Goal: Task Accomplishment & Management: Complete application form

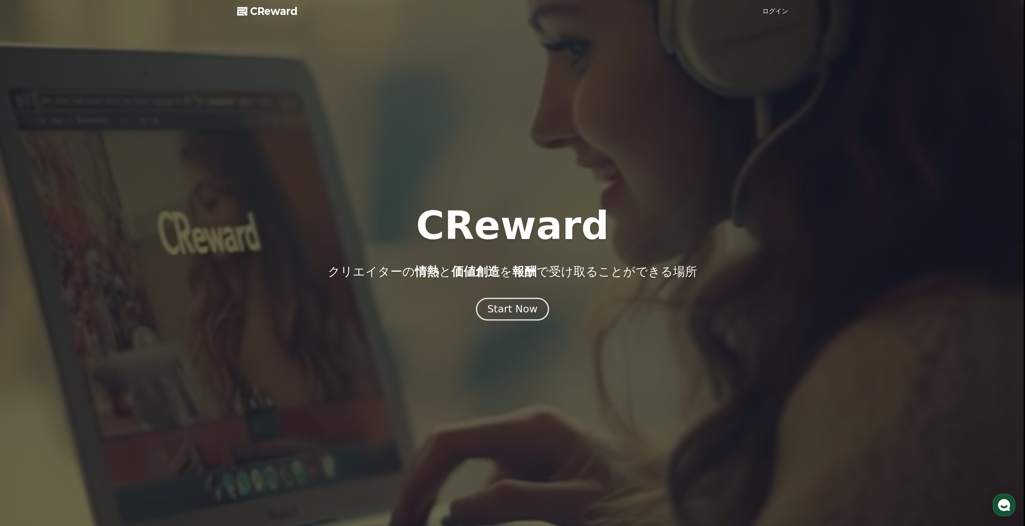
click at [508, 315] on button "Start Now" at bounding box center [512, 308] width 73 height 23
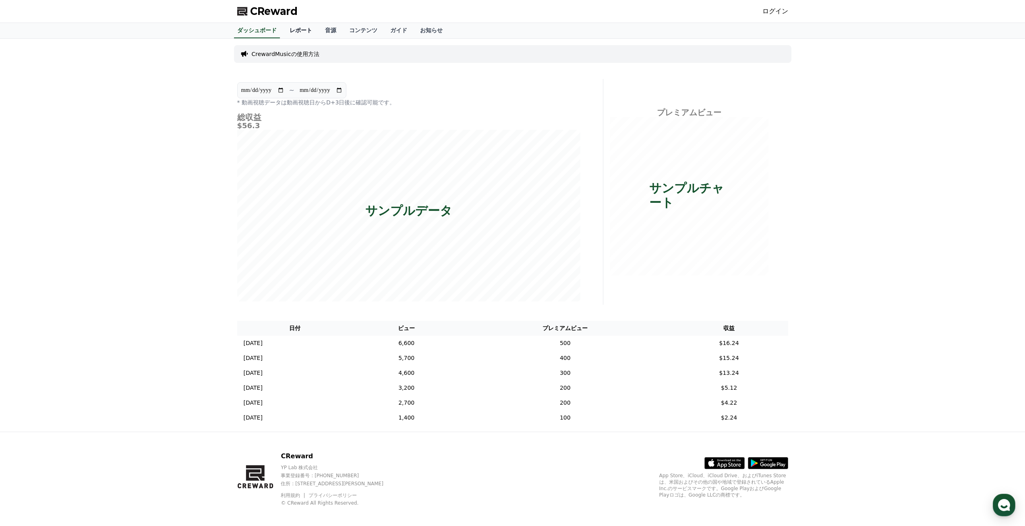
click at [290, 33] on link "レポート" at bounding box center [300, 30] width 35 height 15
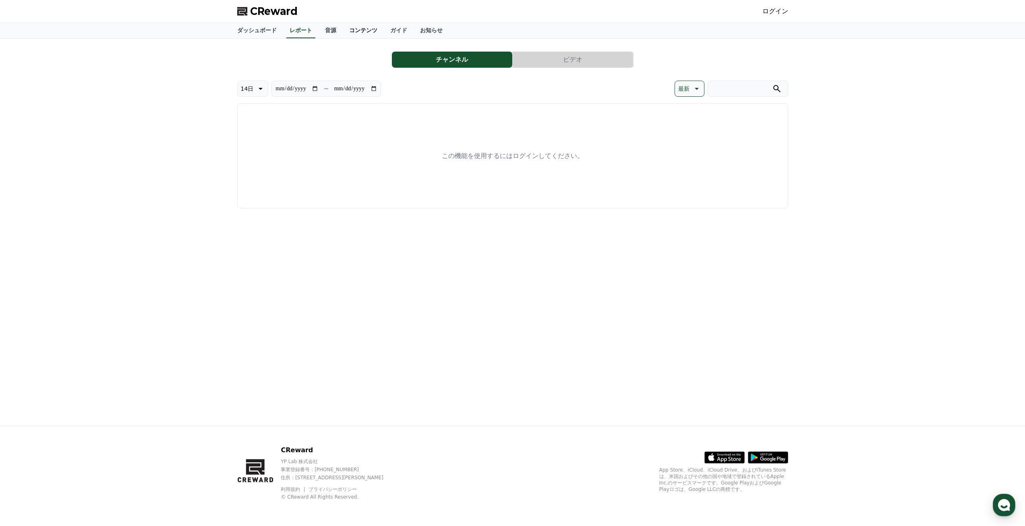
click at [343, 28] on link "コンテンツ" at bounding box center [363, 30] width 41 height 15
click at [319, 29] on link "音源" at bounding box center [331, 30] width 24 height 15
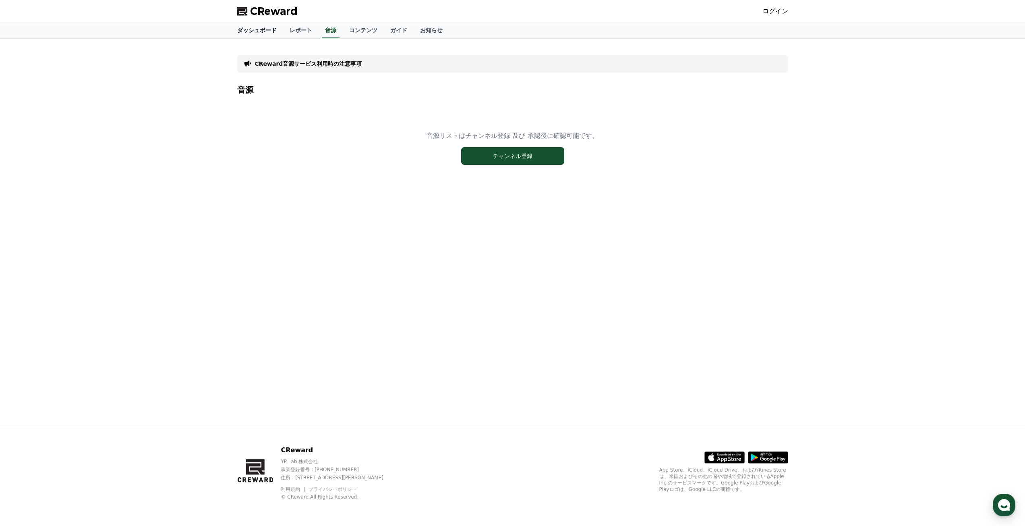
click at [260, 24] on link "ダッシュボード" at bounding box center [257, 30] width 52 height 15
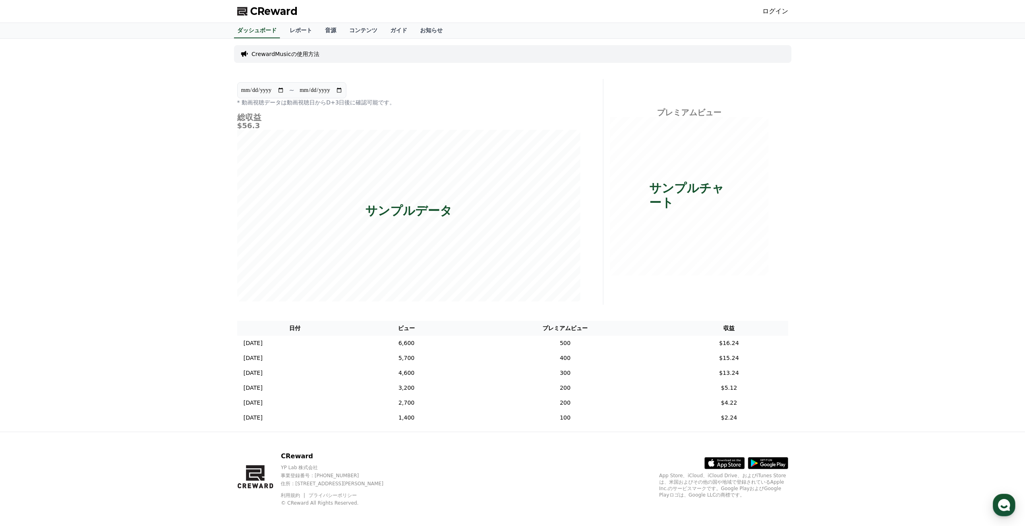
drag, startPoint x: 759, startPoint y: 5, endPoint x: 771, endPoint y: 6, distance: 11.7
click at [768, 6] on div "CReward ログイン" at bounding box center [513, 11] width 564 height 23
click at [771, 6] on div "ログイン" at bounding box center [775, 11] width 26 height 13
click at [776, 13] on link "ログイン" at bounding box center [775, 11] width 26 height 10
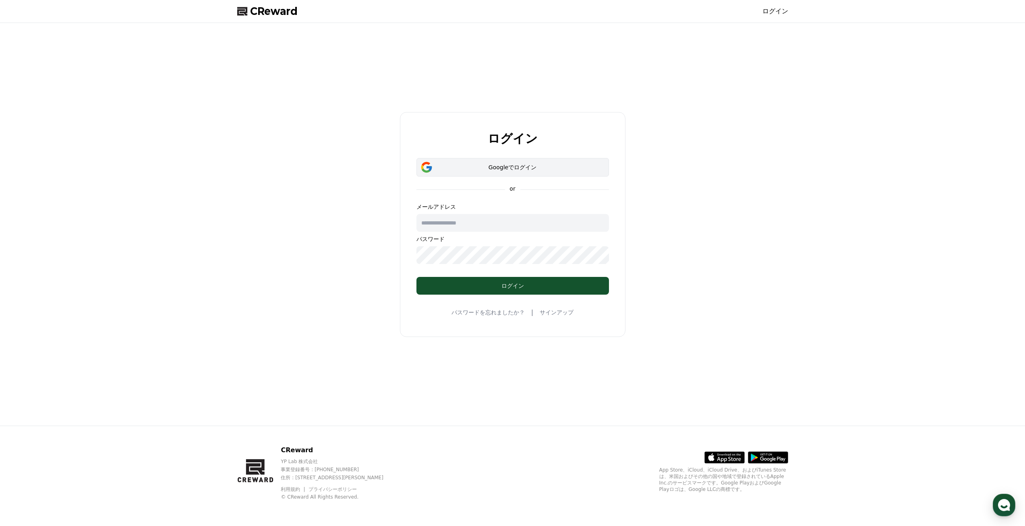
click at [489, 171] on div "Googleでログイン" at bounding box center [512, 167] width 169 height 8
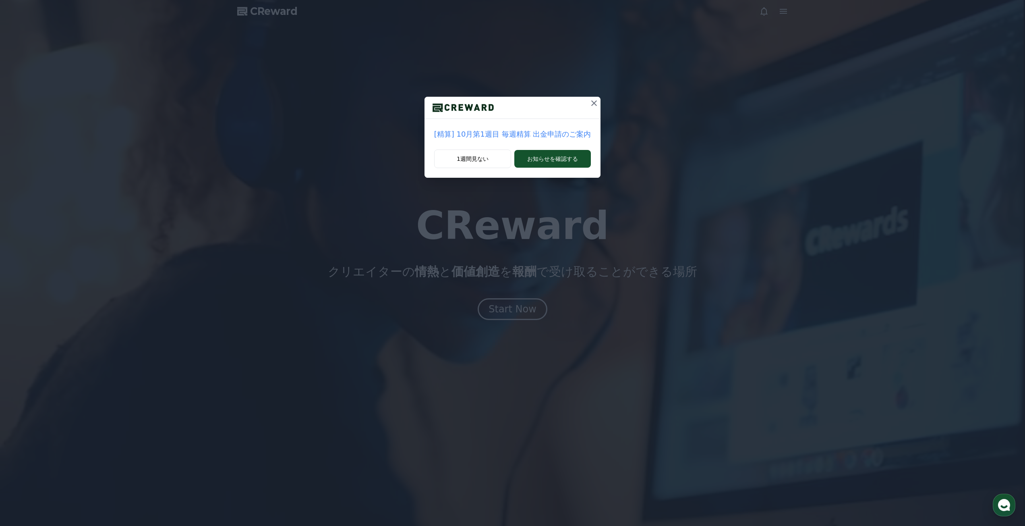
click at [599, 103] on div "[精算] 10月第1週目 毎週精算 出金申請のご案内 1週間見ない お知らせを確認する" at bounding box center [512, 95] width 1025 height 191
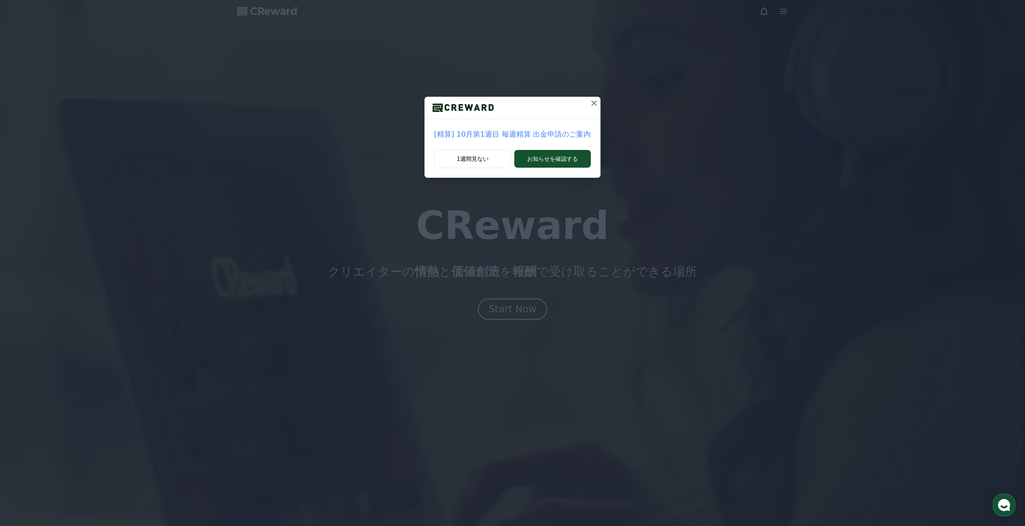
click at [584, 92] on div "[精算] 10月第1週目 毎週精算 出金申請のご案内 1週間見ない お知らせを確認する" at bounding box center [512, 95] width 1025 height 191
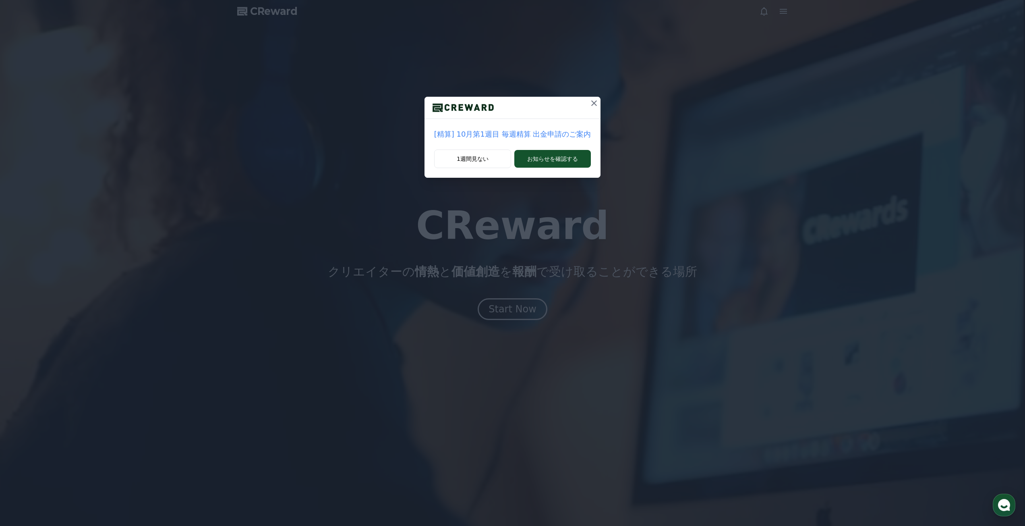
click at [588, 103] on button at bounding box center [594, 103] width 13 height 13
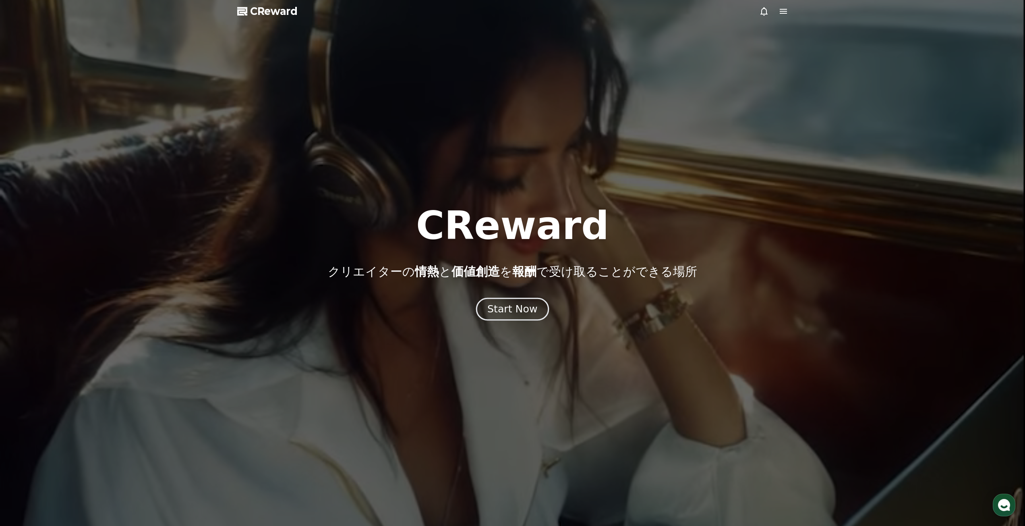
click at [520, 312] on div "Start Now" at bounding box center [512, 309] width 50 height 14
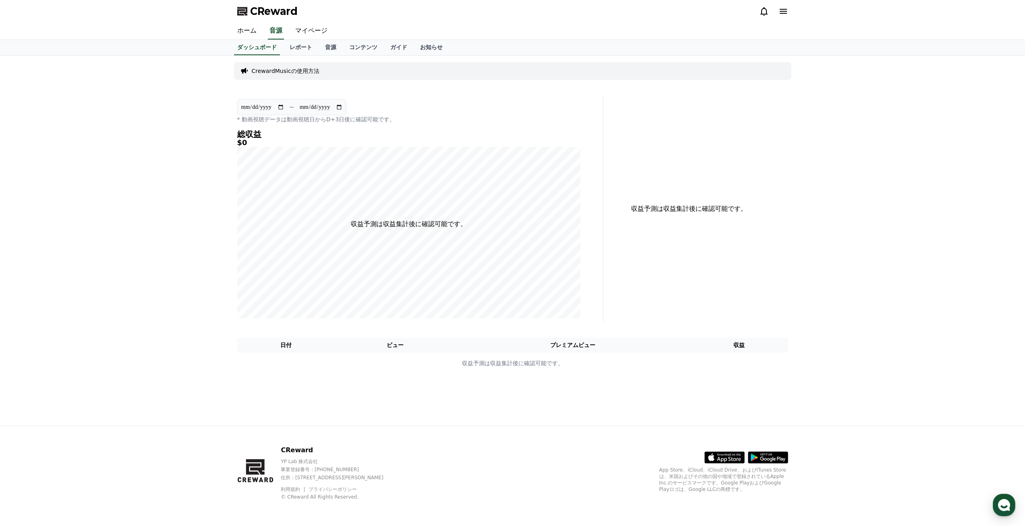
click at [271, 48] on div "ダッシュボード レポート 音源 コンテンツ ガイド お知らせ" at bounding box center [513, 47] width 564 height 15
click at [319, 46] on link "音源" at bounding box center [331, 47] width 24 height 15
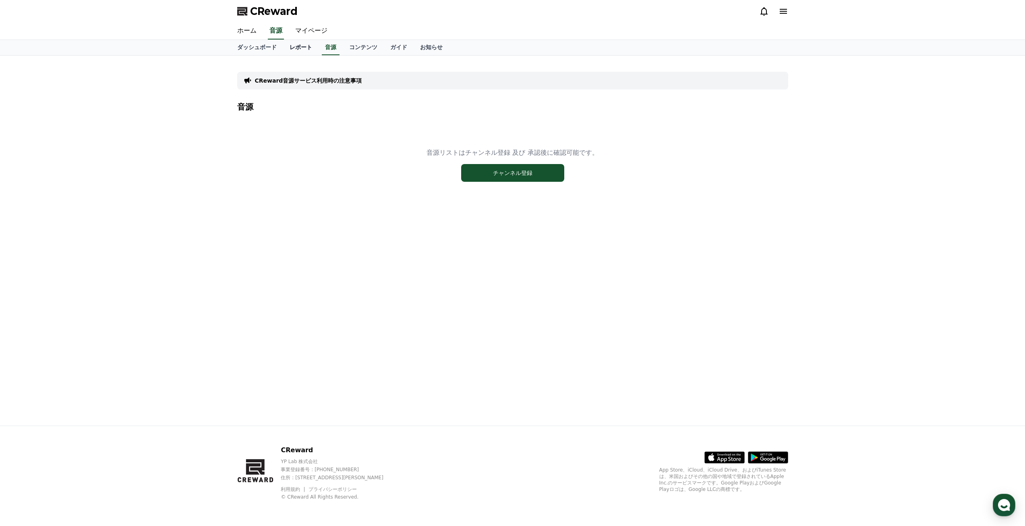
click at [295, 43] on link "レポート" at bounding box center [300, 47] width 35 height 15
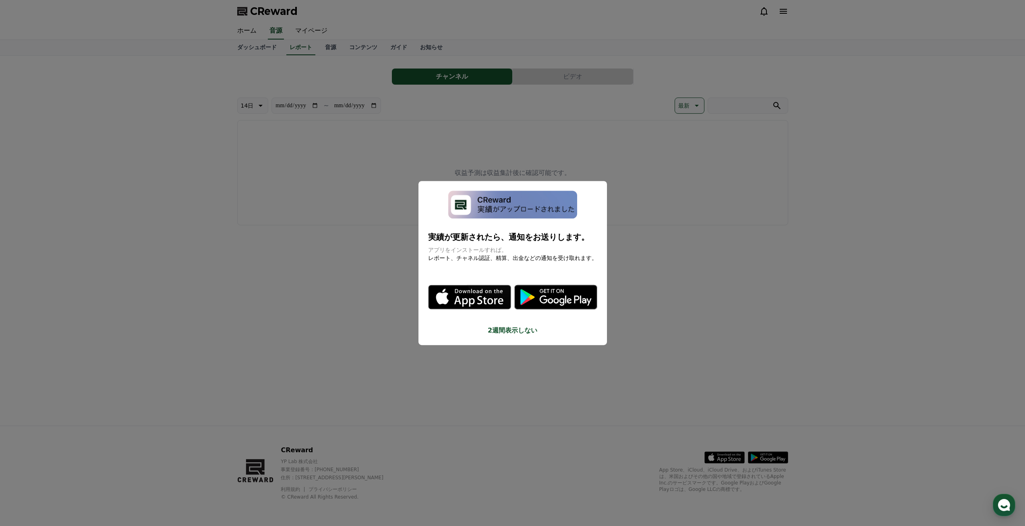
click at [355, 52] on button "close modal" at bounding box center [512, 263] width 1025 height 526
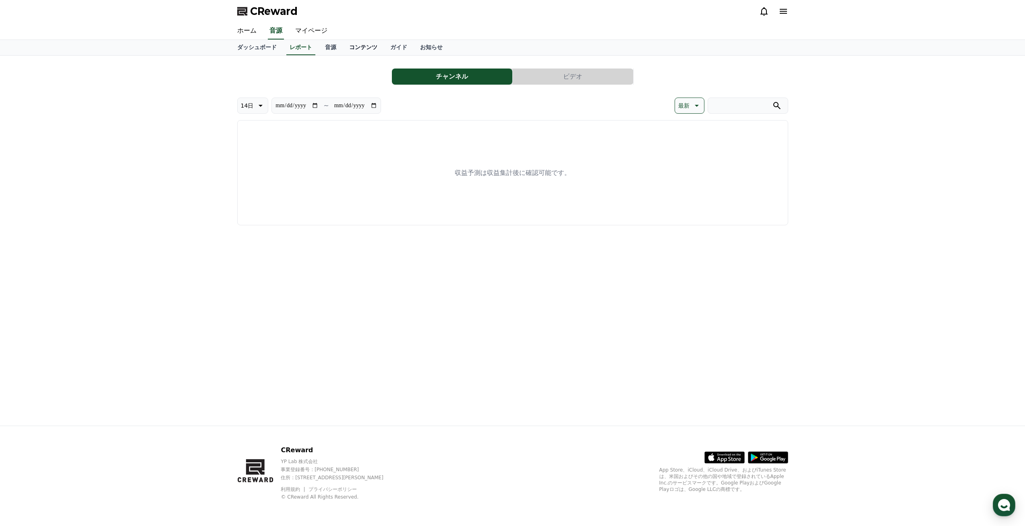
click at [343, 41] on link "コンテンツ" at bounding box center [363, 47] width 41 height 15
click at [307, 33] on link "マイページ" at bounding box center [311, 31] width 45 height 17
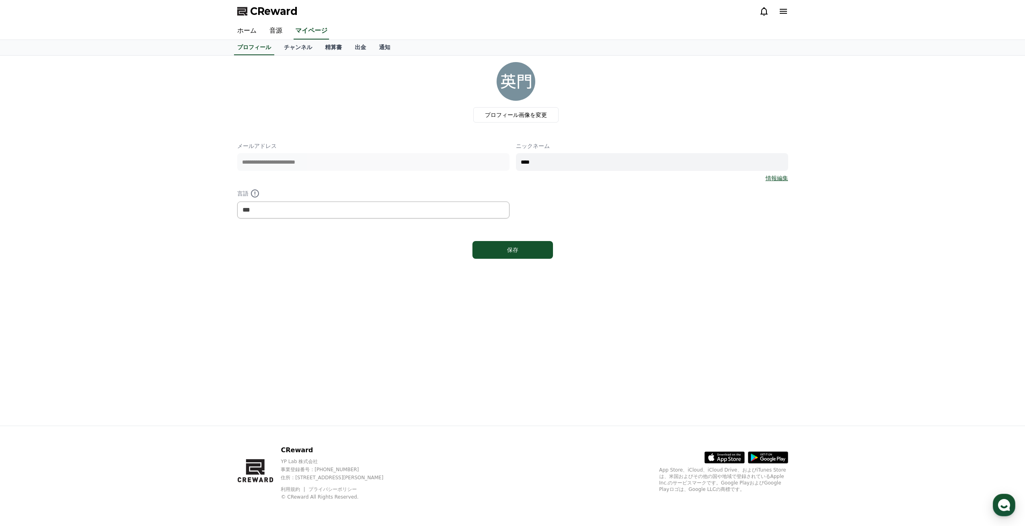
click at [574, 157] on input "****" at bounding box center [652, 162] width 272 height 18
type input "*"
type input "**"
click at [474, 268] on div "**********" at bounding box center [513, 241] width 564 height 370
click at [486, 246] on button "保存" at bounding box center [512, 250] width 81 height 18
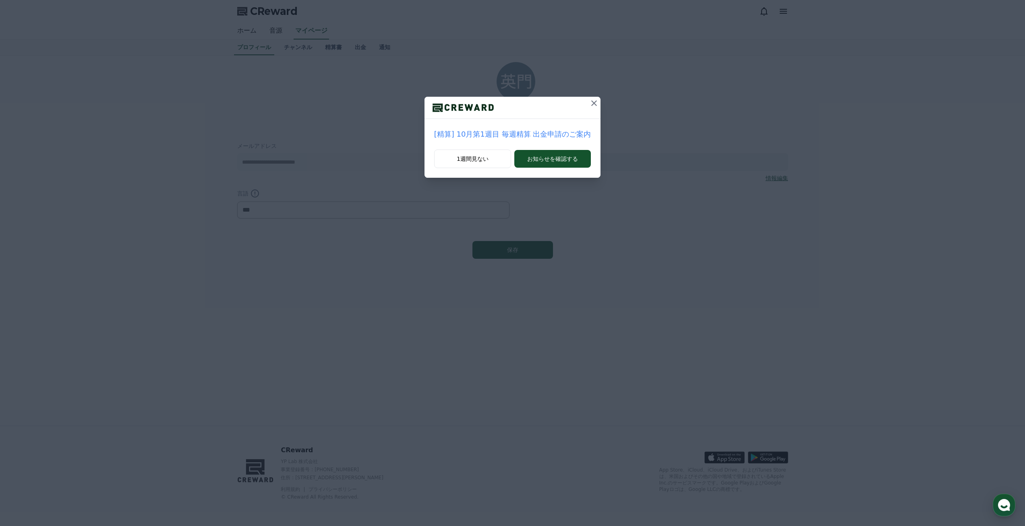
click at [588, 98] on button at bounding box center [594, 103] width 13 height 13
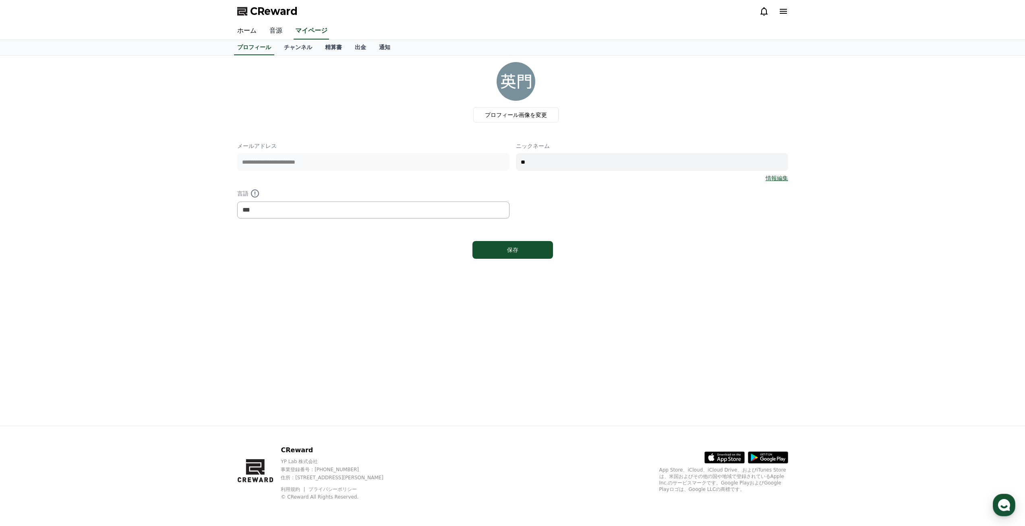
click at [270, 30] on link "音源" at bounding box center [276, 31] width 26 height 17
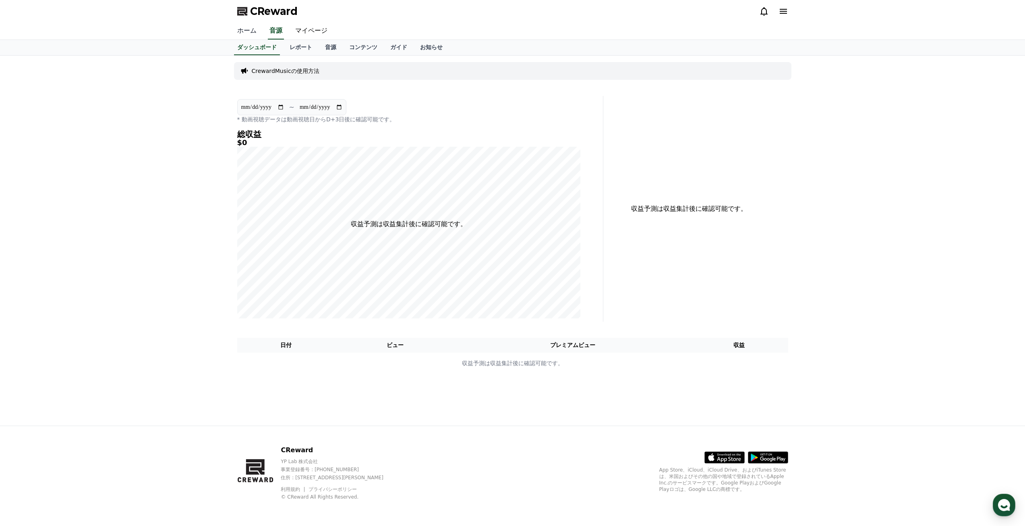
click at [247, 28] on link "ホーム" at bounding box center [247, 31] width 32 height 17
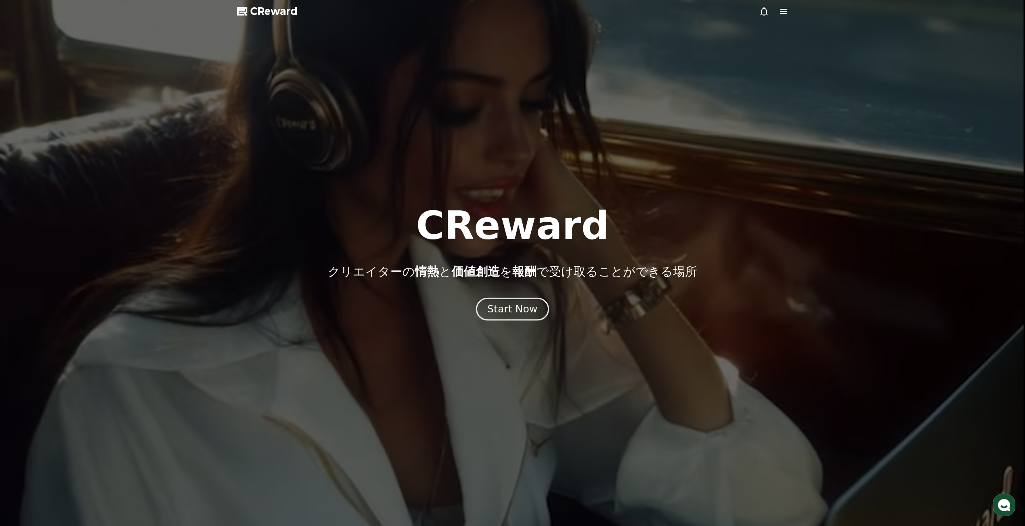
click at [510, 313] on div "Start Now" at bounding box center [512, 309] width 50 height 14
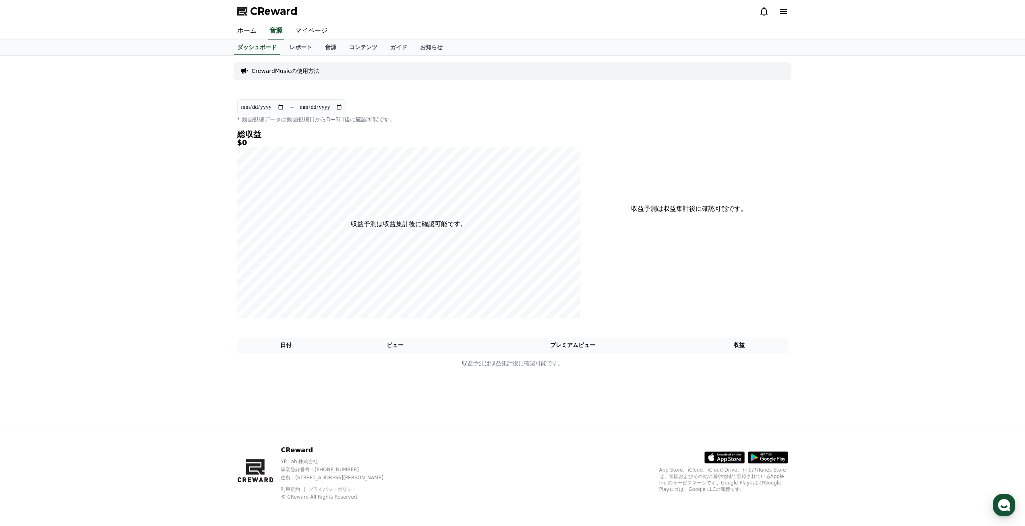
click at [239, 16] on icon at bounding box center [242, 11] width 11 height 11
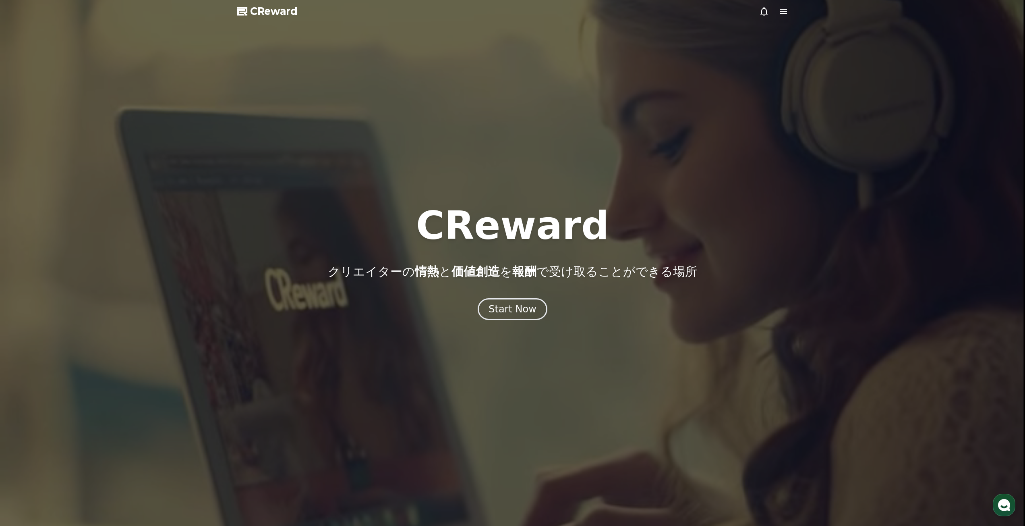
click at [247, 10] on icon at bounding box center [242, 11] width 11 height 11
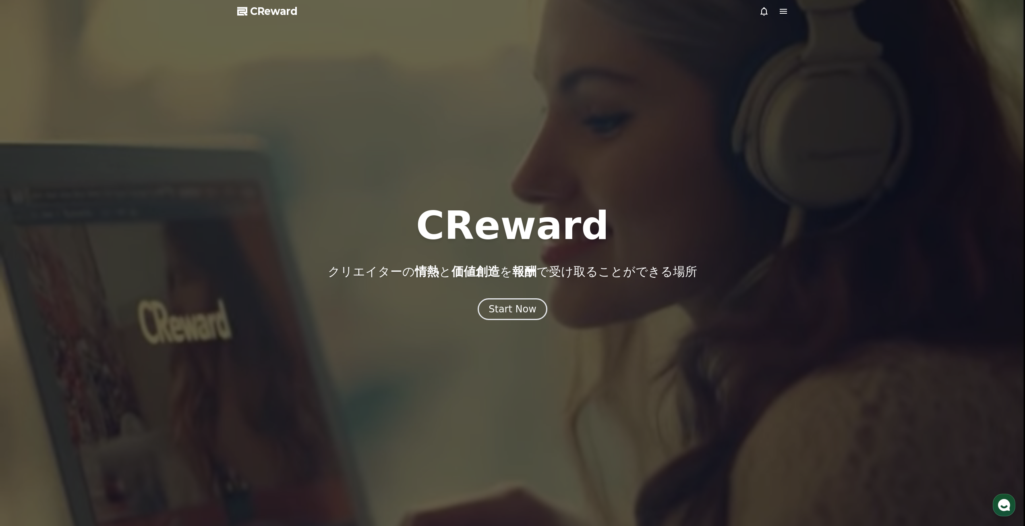
click at [514, 297] on div "CReward クリエイターの 情熱 と 価値創造 を 報酬 で受け取ることができる場所 Start Now" at bounding box center [512, 263] width 1025 height 114
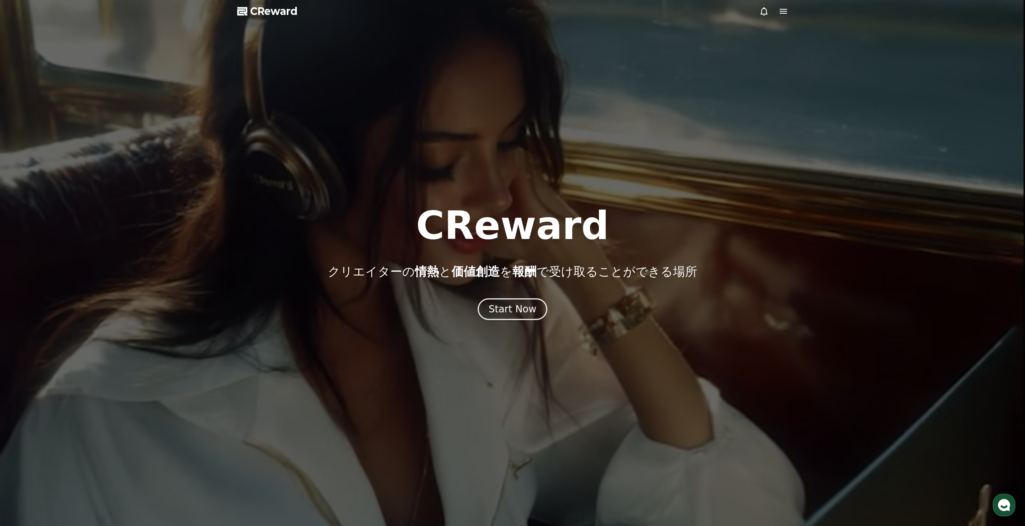
drag, startPoint x: 493, startPoint y: 291, endPoint x: 460, endPoint y: 276, distance: 35.9
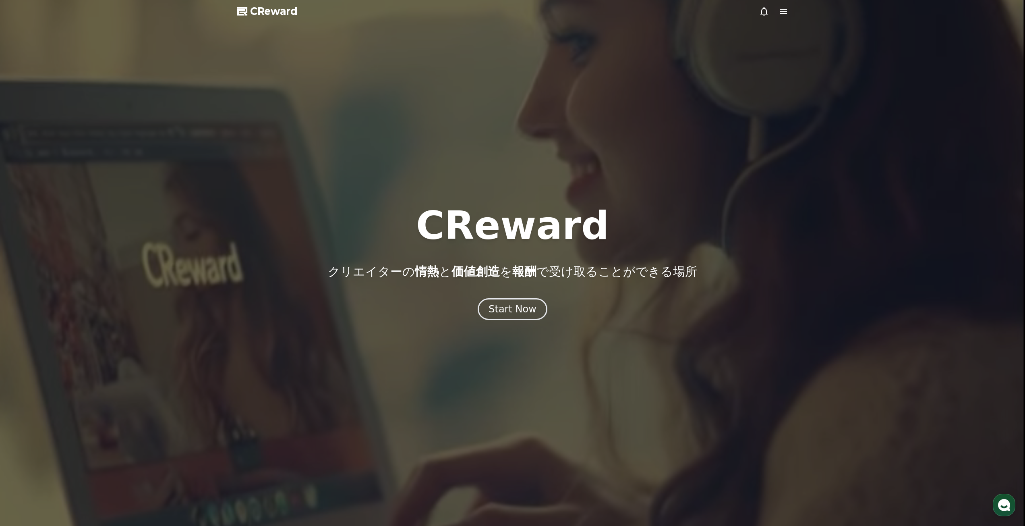
click at [493, 292] on div "CReward クリエイターの 情熱 と 価値創造 を 報酬 で受け取ることができる場所 Start Now" at bounding box center [512, 263] width 1025 height 114
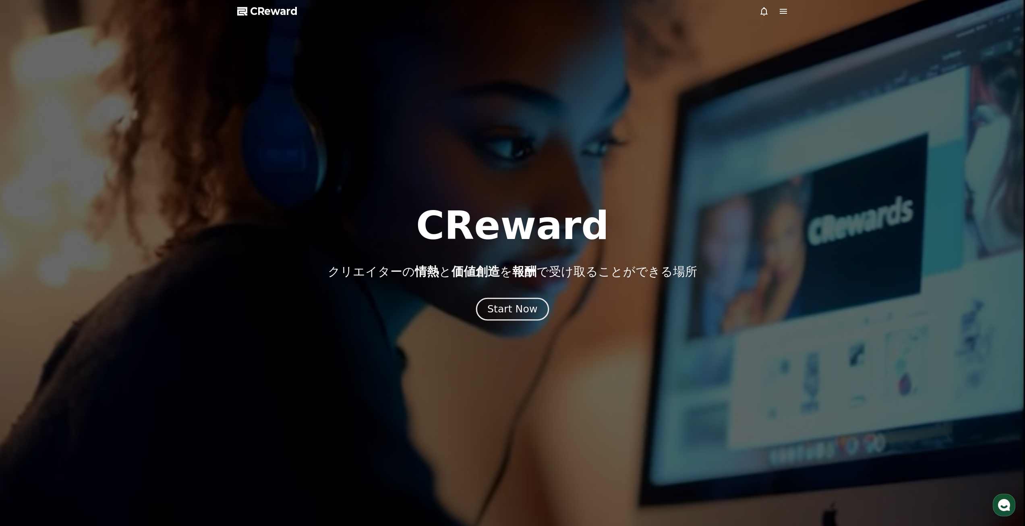
click at [496, 298] on button "Start Now" at bounding box center [512, 308] width 73 height 23
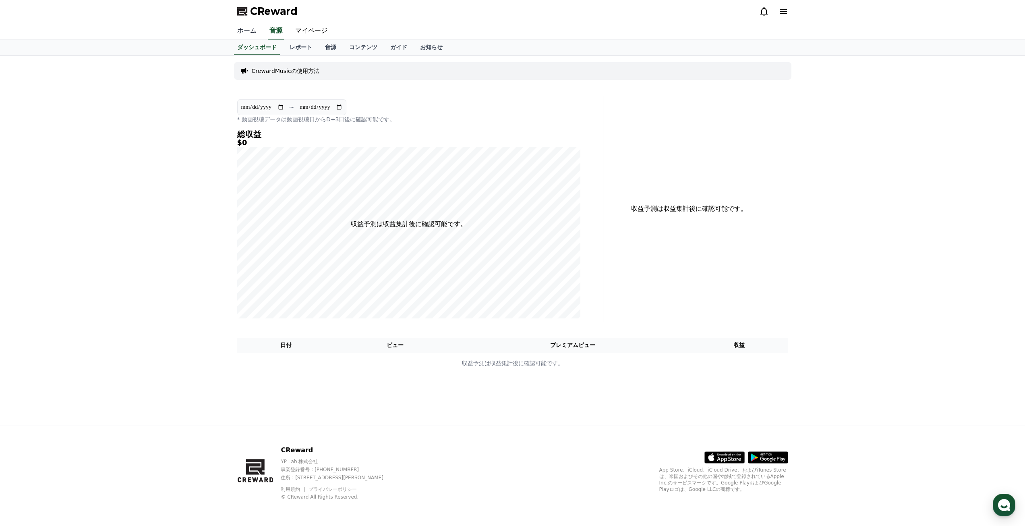
click at [251, 35] on link "ホーム" at bounding box center [247, 31] width 32 height 17
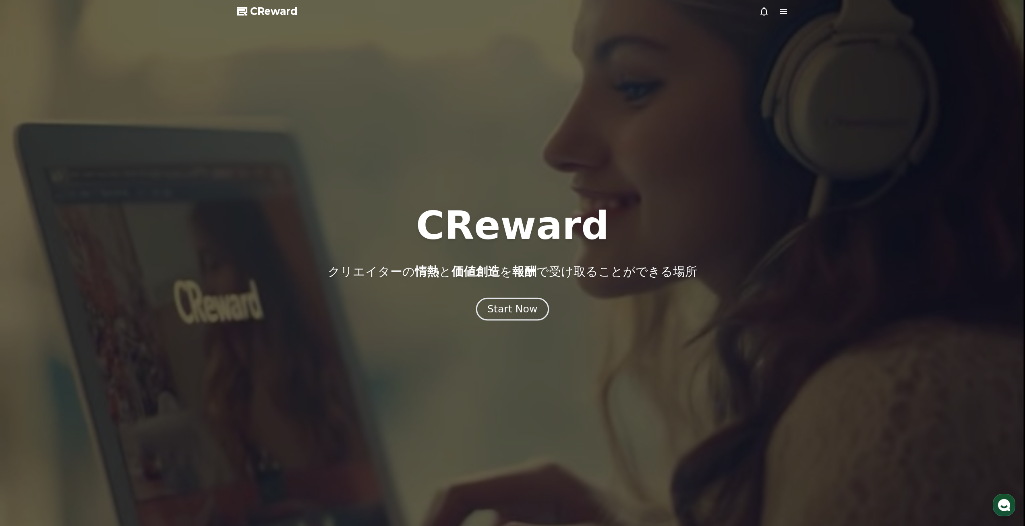
click at [492, 313] on div "Start Now" at bounding box center [512, 309] width 50 height 14
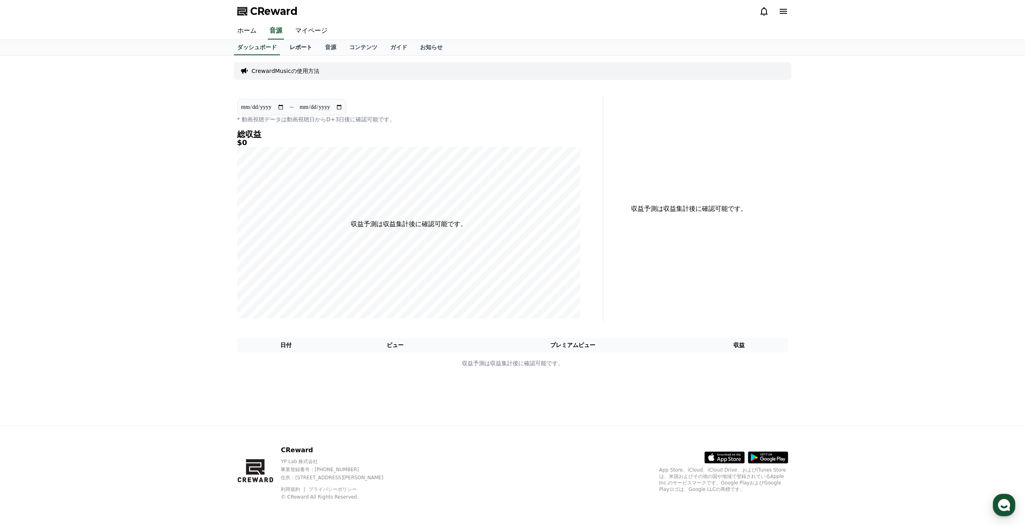
click at [286, 48] on link "レポート" at bounding box center [300, 47] width 35 height 15
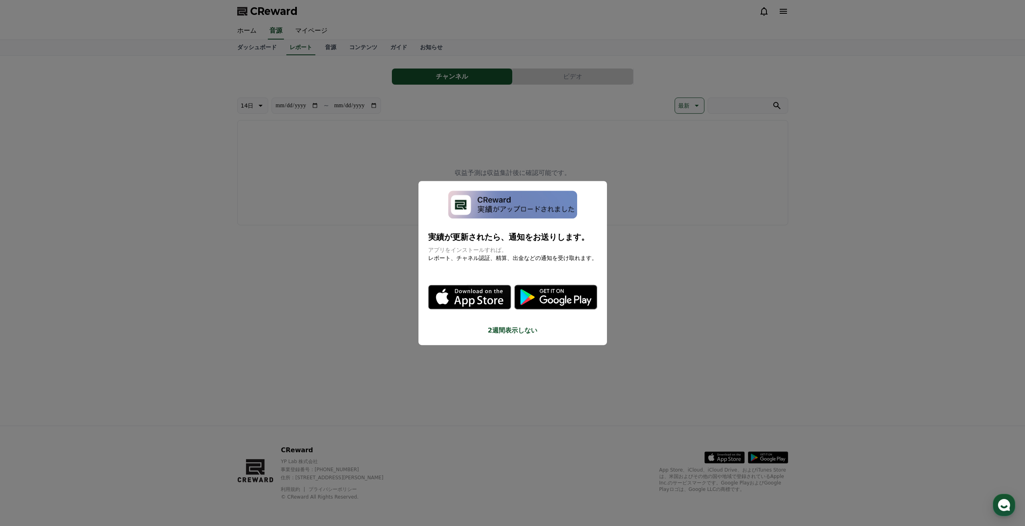
click at [333, 45] on button "close modal" at bounding box center [512, 263] width 1025 height 526
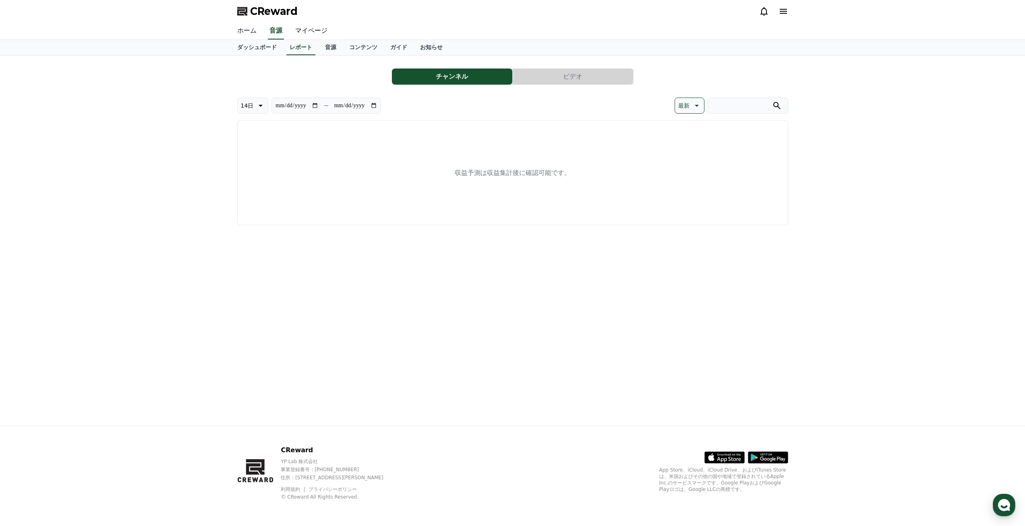
click at [247, 28] on link "ホーム" at bounding box center [247, 31] width 32 height 17
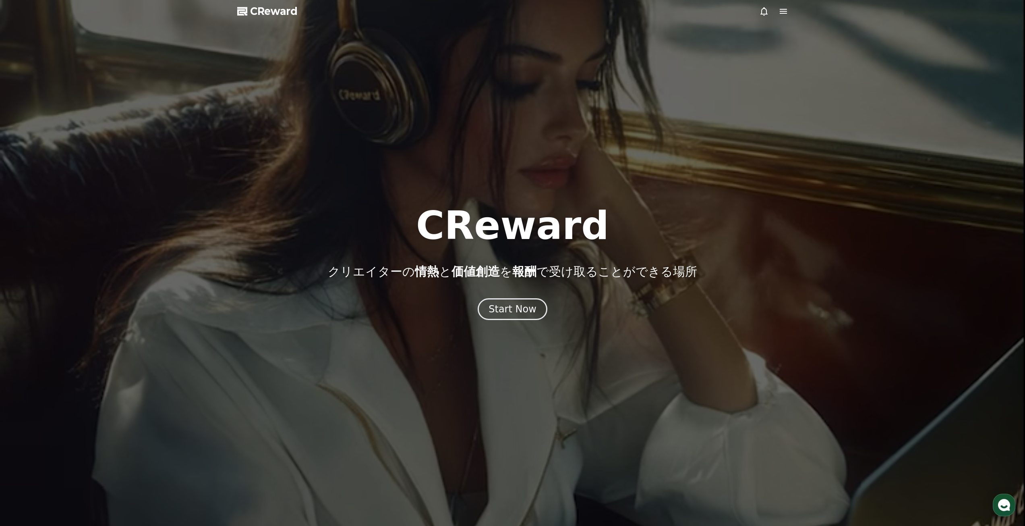
click at [506, 296] on div "CReward クリエイターの 情熱 と 価値創造 を 報酬 で受け取ることができる場所 Start Now" at bounding box center [512, 263] width 1025 height 114
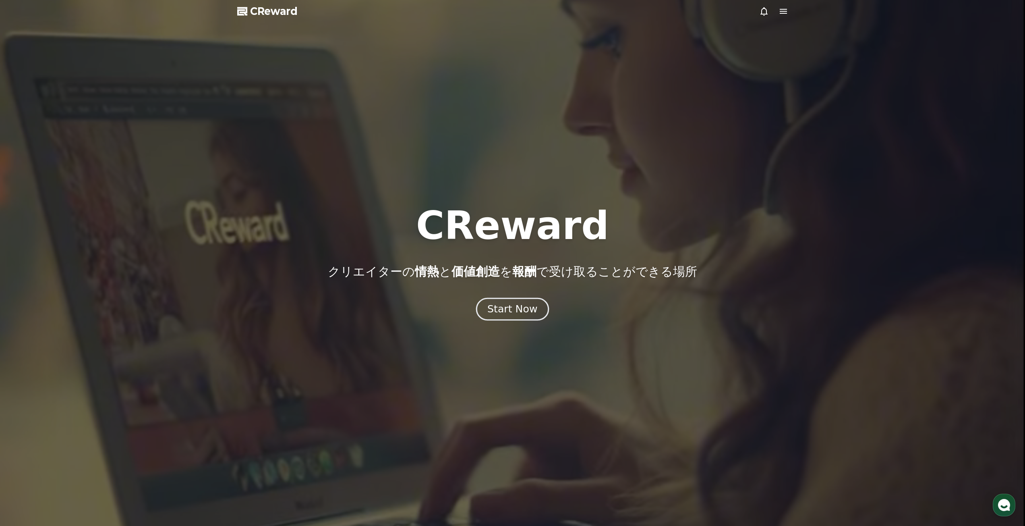
click at [508, 302] on div "Start Now" at bounding box center [512, 309] width 50 height 14
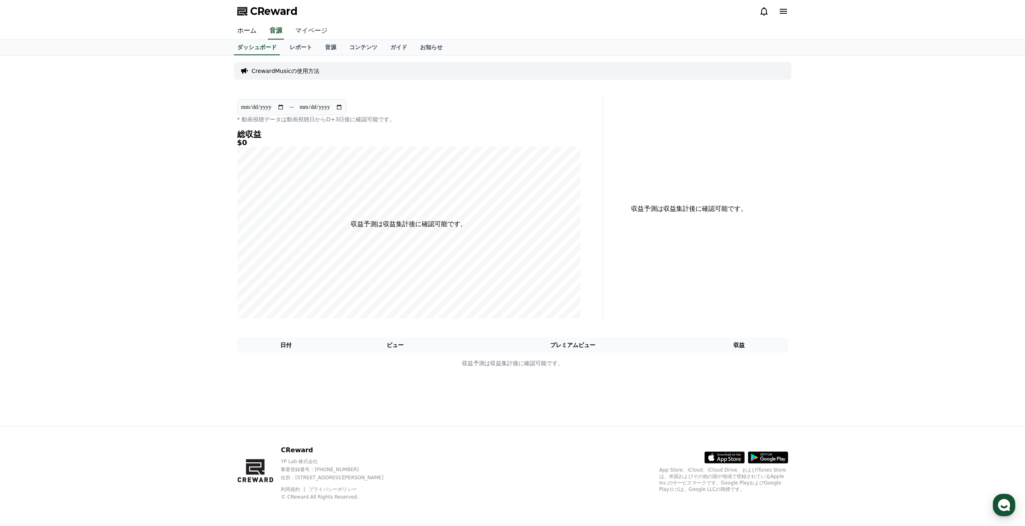
click at [295, 29] on link "マイページ" at bounding box center [311, 31] width 45 height 17
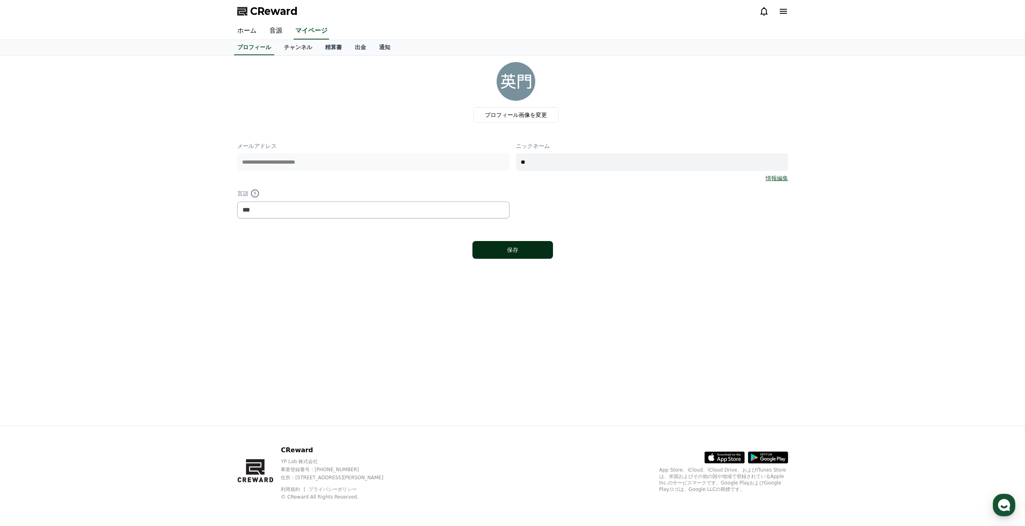
click at [495, 251] on div "保存" at bounding box center [513, 250] width 48 height 8
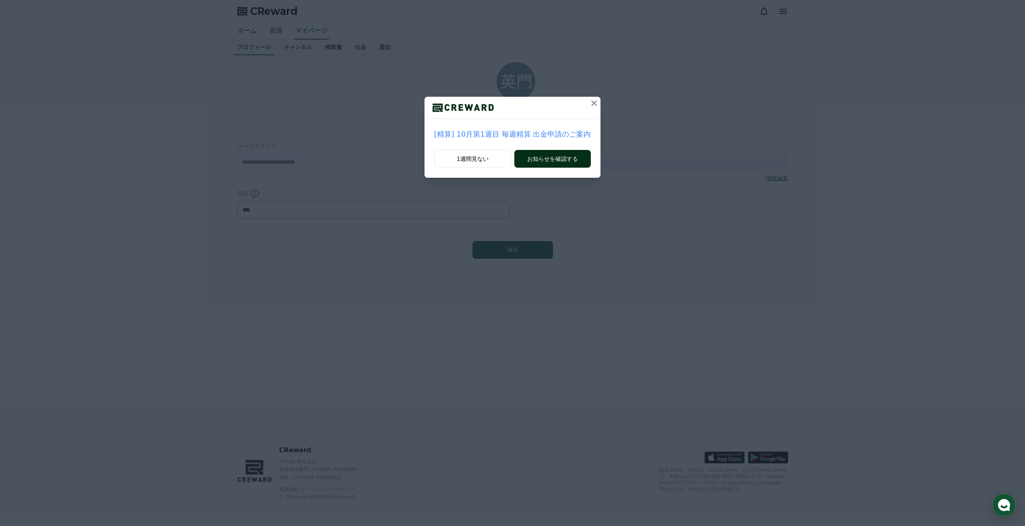
click at [561, 157] on button "お知らせを確認する" at bounding box center [552, 159] width 77 height 18
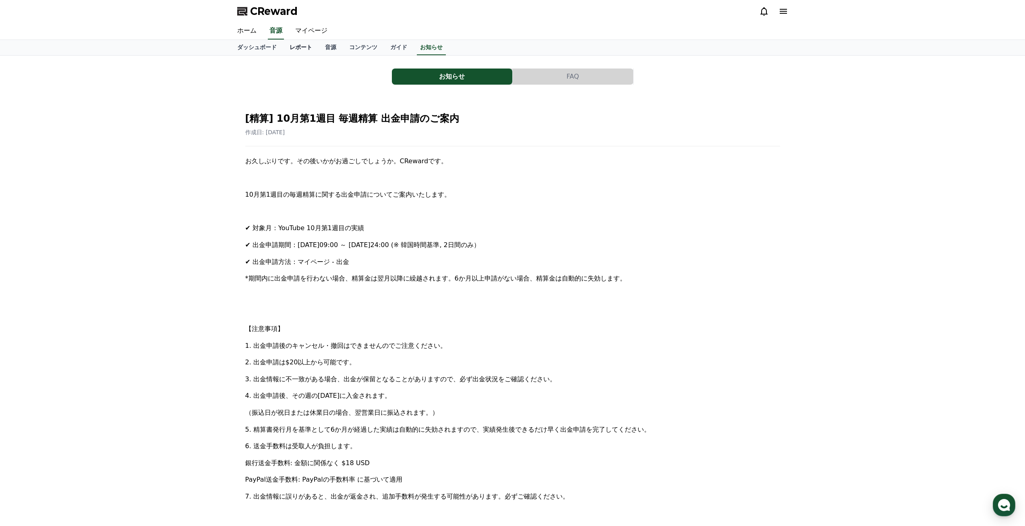
click at [291, 50] on link "レポート" at bounding box center [300, 47] width 35 height 15
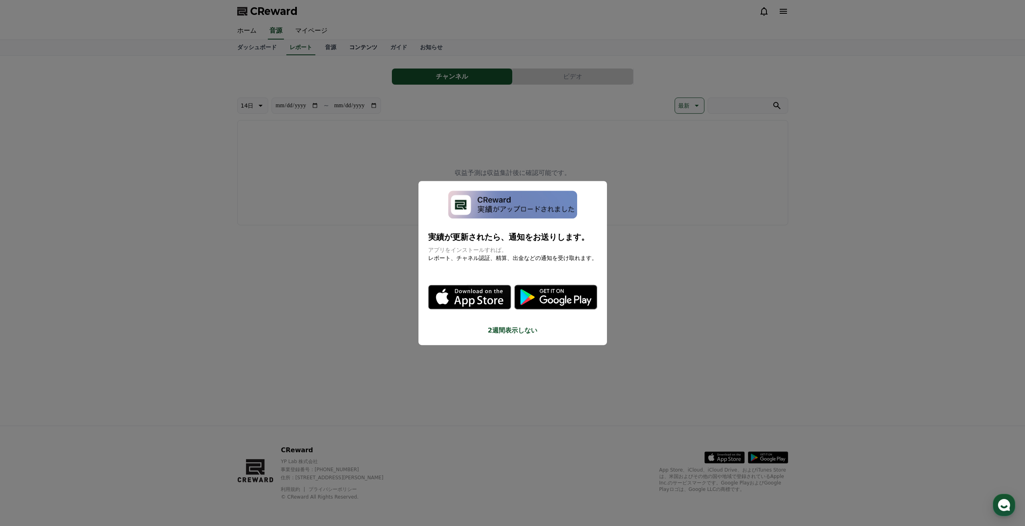
click at [340, 52] on button "close modal" at bounding box center [512, 263] width 1025 height 526
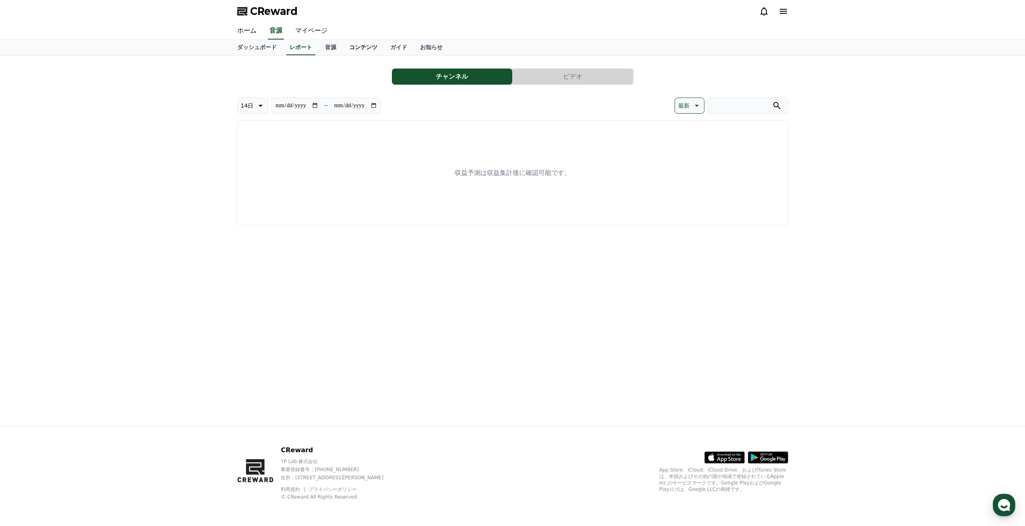
click at [352, 50] on link "コンテンツ" at bounding box center [363, 47] width 41 height 15
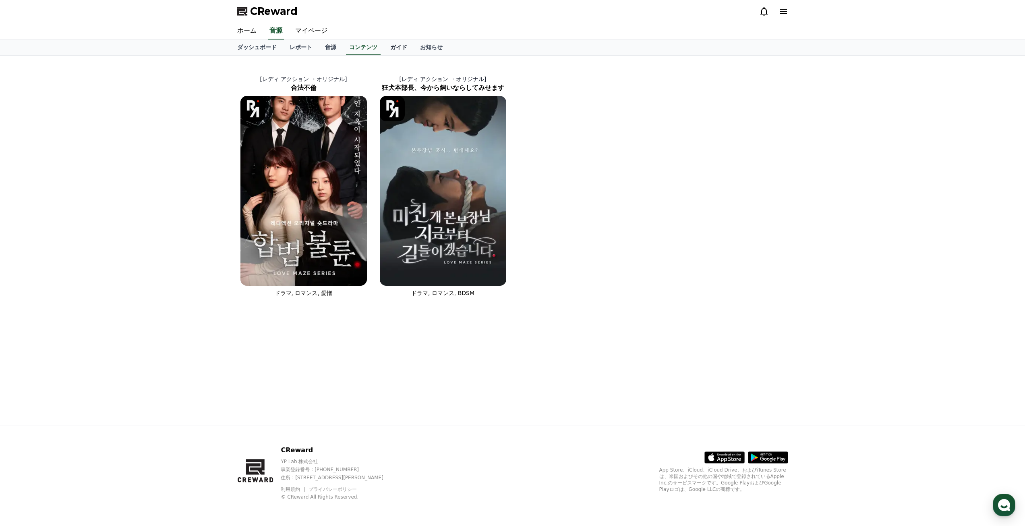
click at [385, 48] on link "ガイド" at bounding box center [399, 47] width 30 height 15
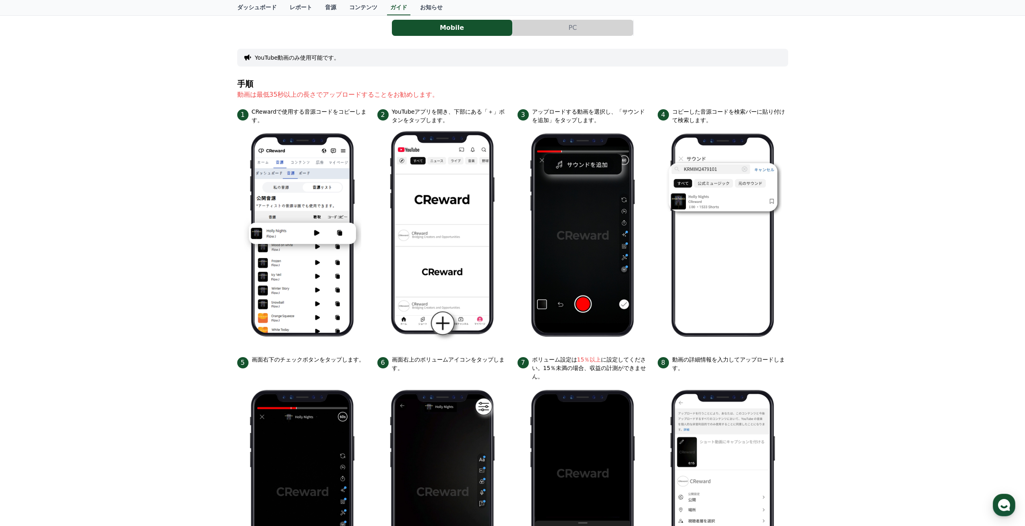
scroll to position [22, 0]
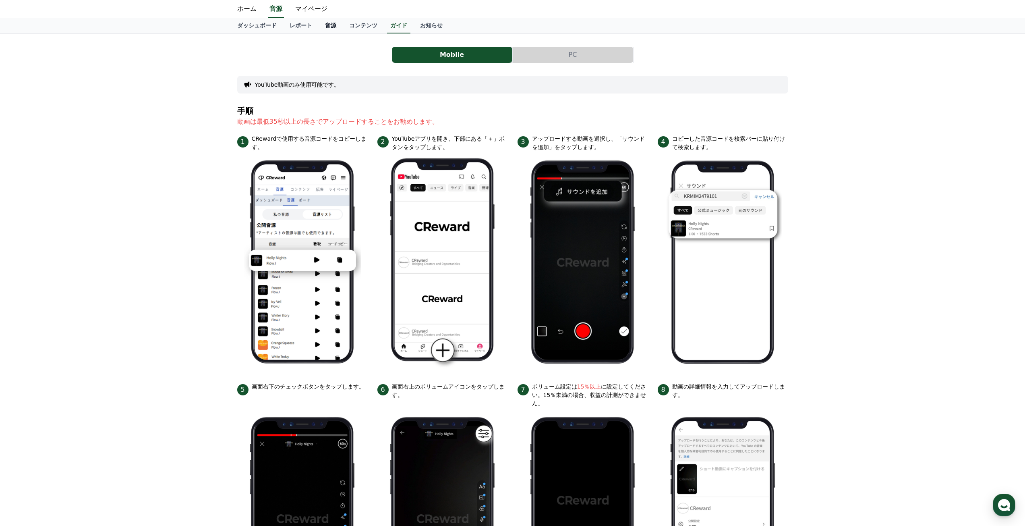
click at [325, 29] on link "音源" at bounding box center [331, 25] width 24 height 15
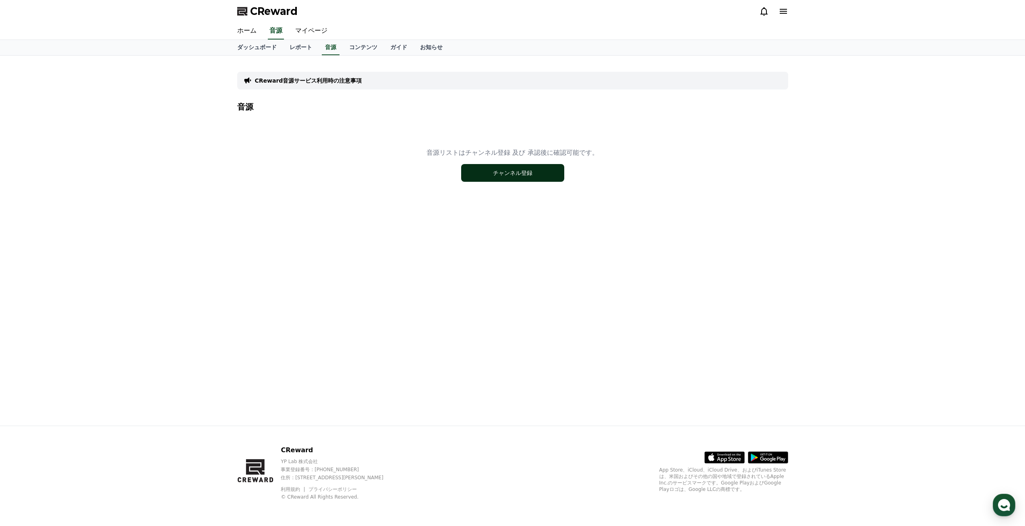
drag, startPoint x: 570, startPoint y: 192, endPoint x: 526, endPoint y: 178, distance: 45.7
click at [558, 187] on div "音源リストはチャンネル登録 及び 承認後に確認可能です。 チャンネル登録" at bounding box center [512, 164] width 551 height 101
click at [500, 172] on button "チャンネル登録" at bounding box center [512, 173] width 103 height 18
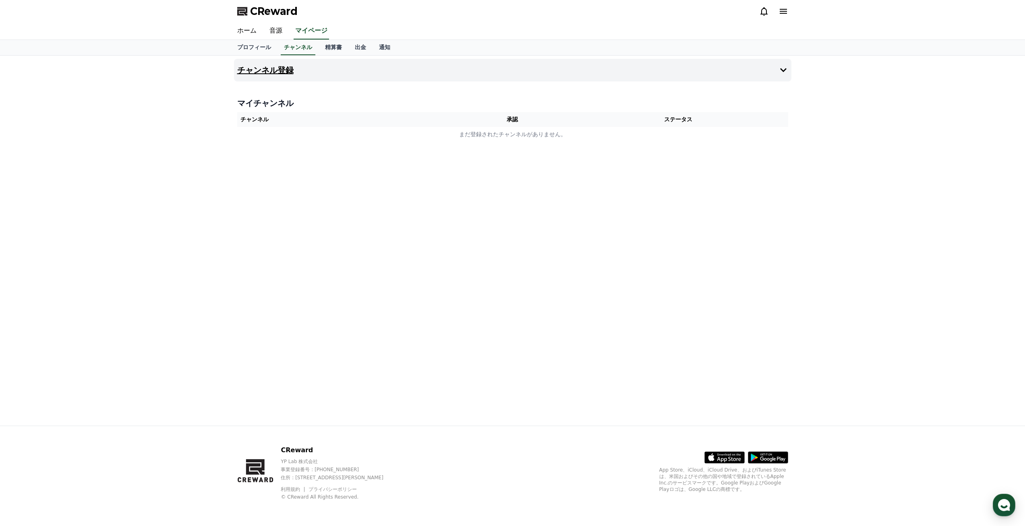
click at [253, 61] on button "チャンネル登録" at bounding box center [512, 70] width 557 height 23
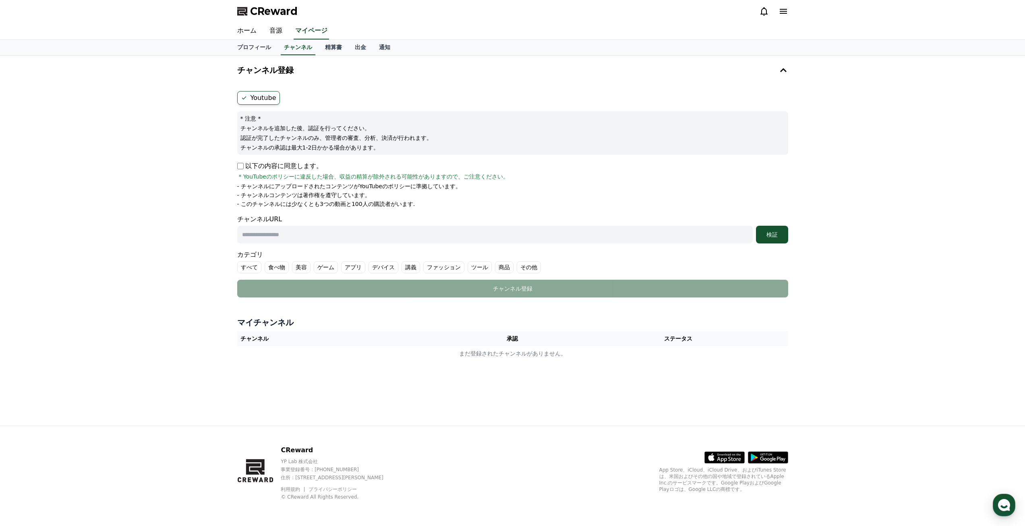
click at [302, 237] on input "text" at bounding box center [495, 235] width 516 height 18
click at [402, 267] on label "講義" at bounding box center [411, 267] width 19 height 12
click at [307, 234] on input "text" at bounding box center [495, 235] width 516 height 18
click at [373, 236] on input "text" at bounding box center [495, 235] width 516 height 18
click at [249, 99] on label "Youtube" at bounding box center [258, 98] width 43 height 14
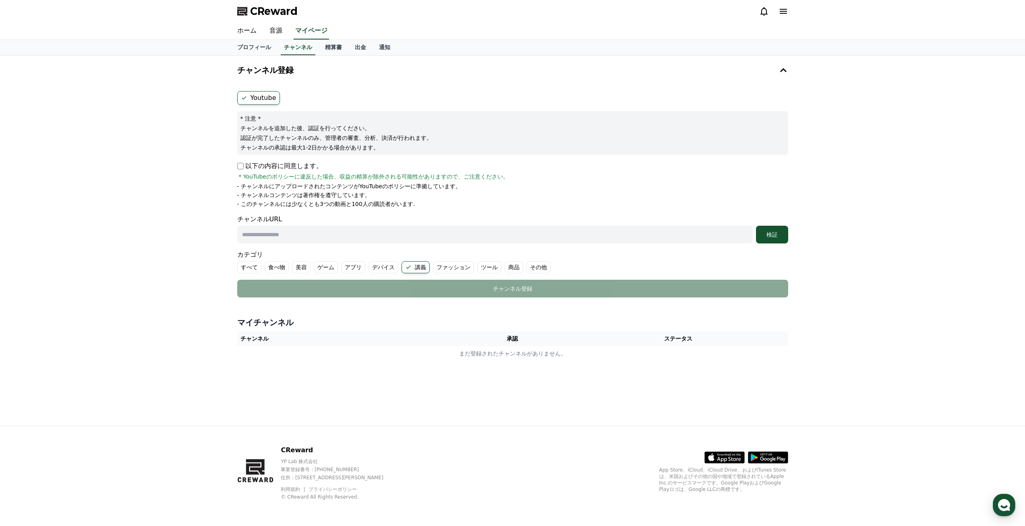
click at [265, 101] on label "Youtube" at bounding box center [258, 98] width 43 height 14
drag, startPoint x: 333, startPoint y: 202, endPoint x: 464, endPoint y: 201, distance: 131.7
click at [464, 201] on li "- このチャンネルには少なくとも3つの動画と100人の購読者がいます." at bounding box center [512, 204] width 551 height 8
click at [253, 172] on div "以下の内容に同意します。 * YouTubeのポリシーに違反した場合、収益の精算が除外される可能性がありますので、ご注意ください。" at bounding box center [512, 170] width 551 height 19
click at [244, 161] on form "Youtube * 注意 * チャンネルを追加した後、認証を行ってください。 認証が完了したチャンネルのみ、管理者の審査、分析、決済が行われます。 チャンネル…" at bounding box center [512, 194] width 551 height 206
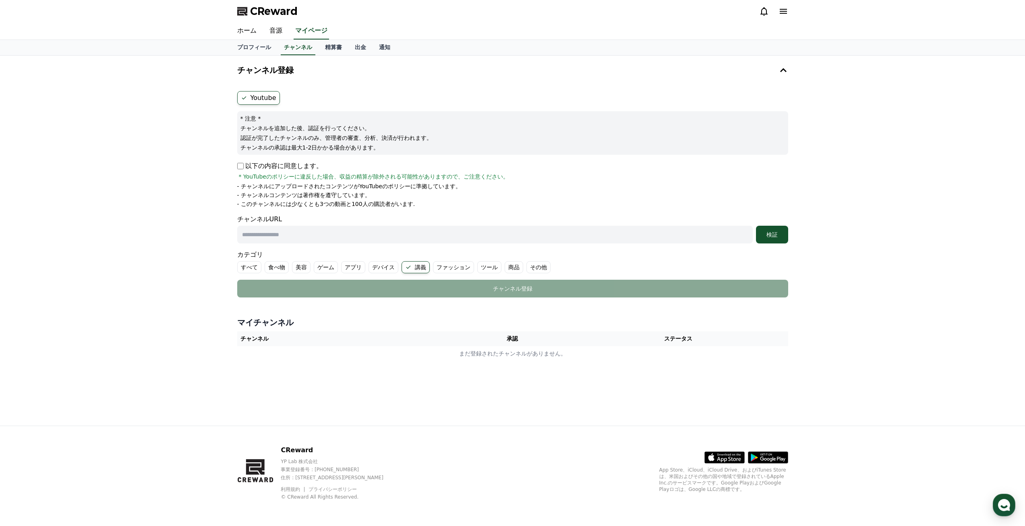
click at [296, 234] on input "text" at bounding box center [495, 235] width 516 height 18
paste input "**********"
type input "**********"
click at [764, 236] on div "検証" at bounding box center [772, 234] width 26 height 8
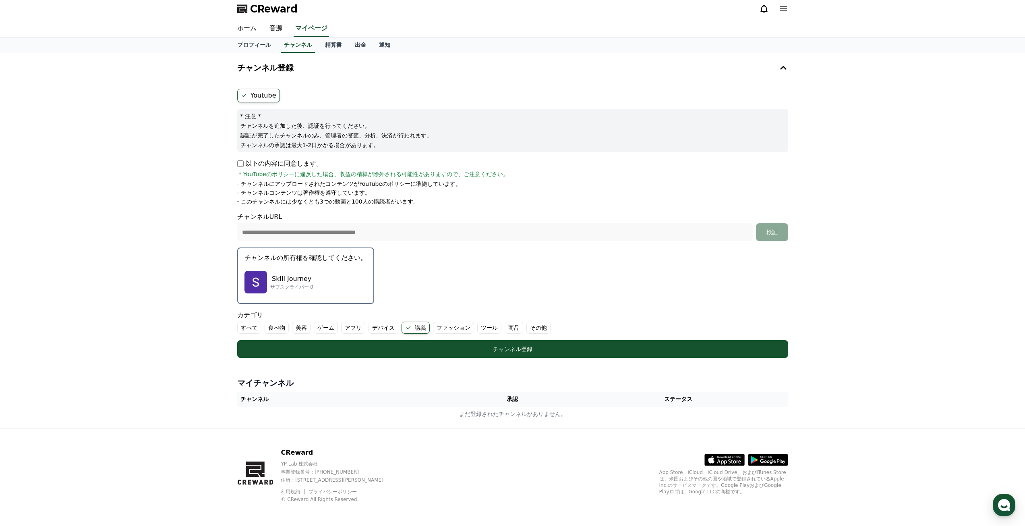
scroll to position [5, 0]
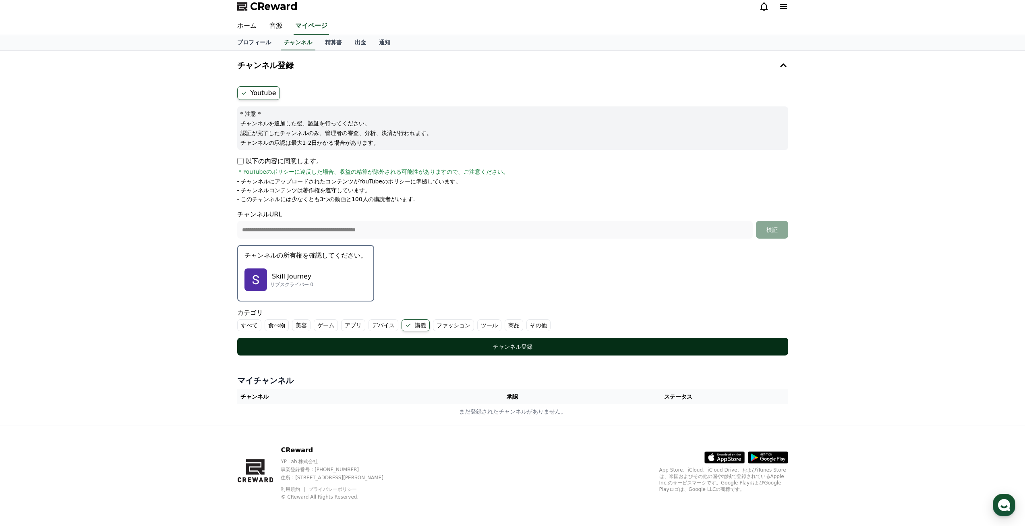
click at [432, 348] on div "チャンネル登録" at bounding box center [512, 346] width 519 height 8
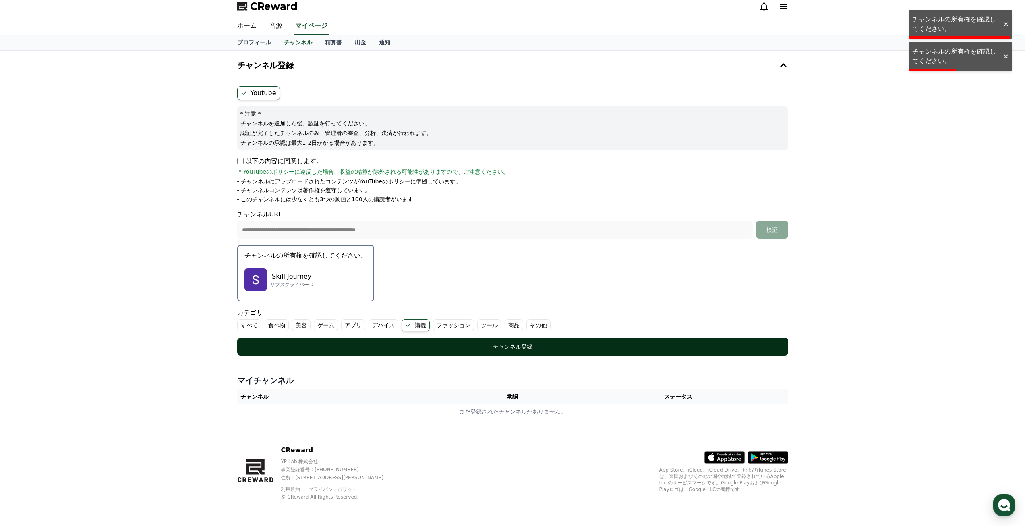
click at [432, 348] on div "チャンネル登録" at bounding box center [512, 346] width 519 height 8
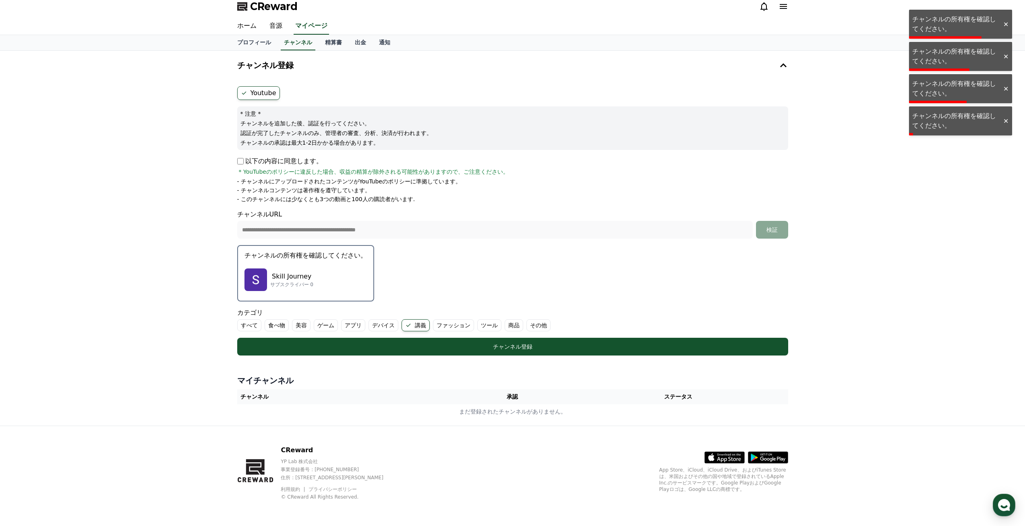
click at [620, 252] on form "**********" at bounding box center [512, 220] width 551 height 269
click at [510, 396] on th "承認" at bounding box center [512, 396] width 112 height 15
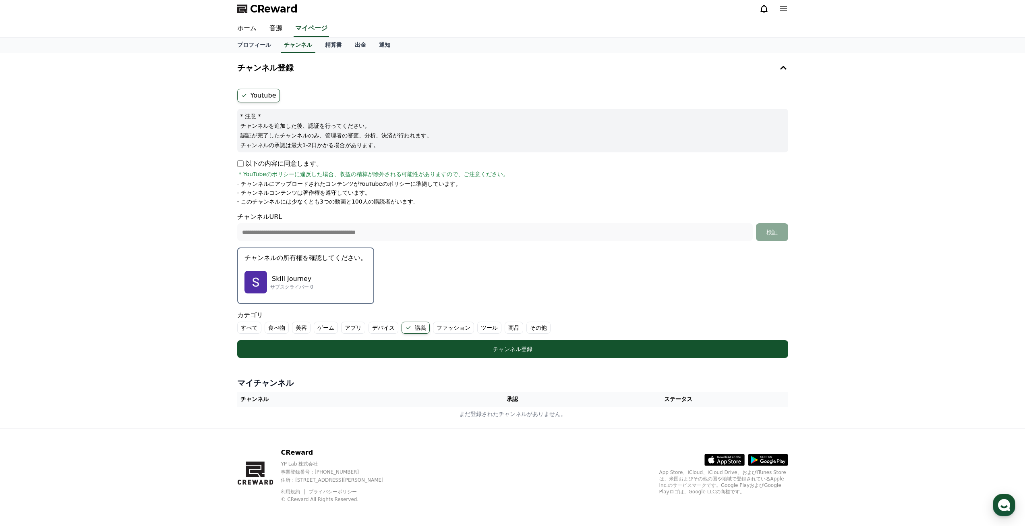
scroll to position [0, 0]
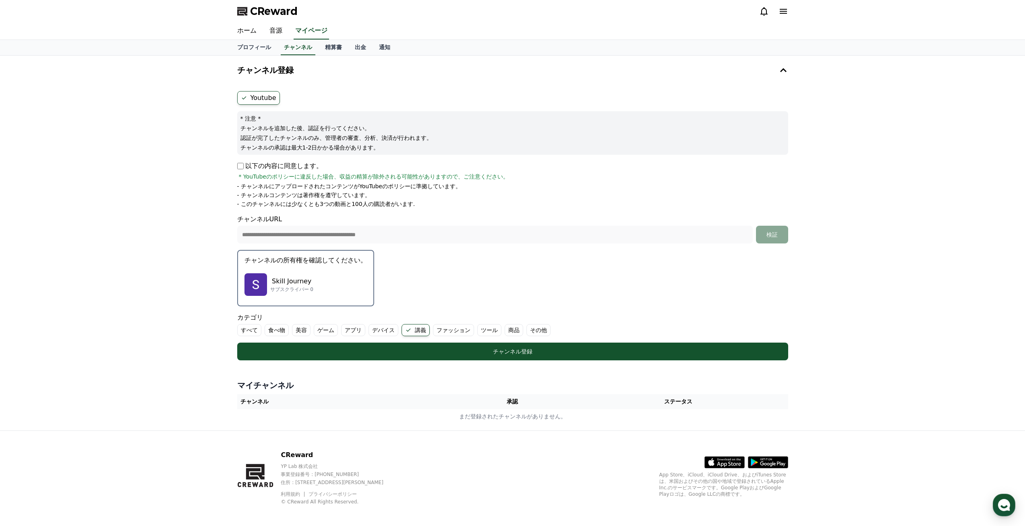
click at [257, 263] on p "チャンネルの所有権を確認してください。" at bounding box center [305, 260] width 122 height 10
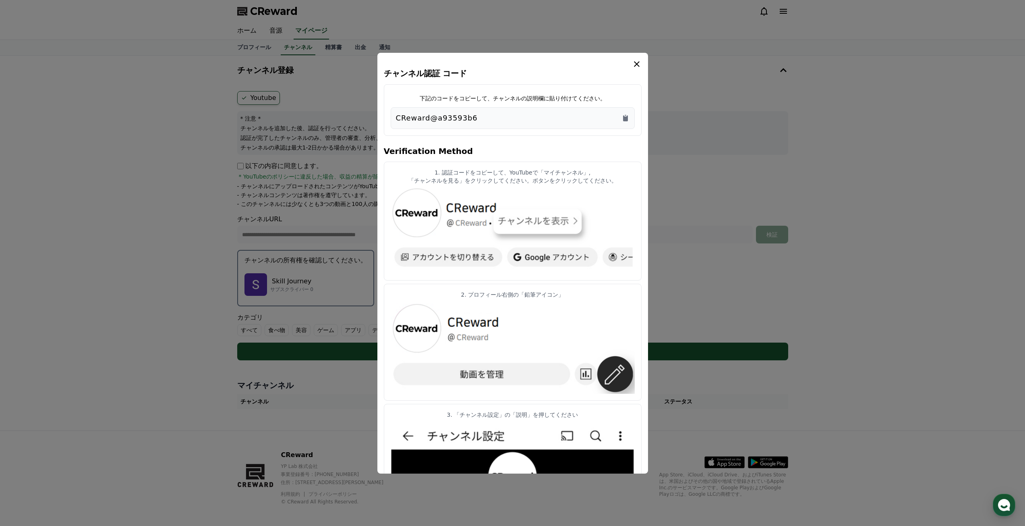
click at [257, 263] on button "close modal" at bounding box center [512, 263] width 1025 height 526
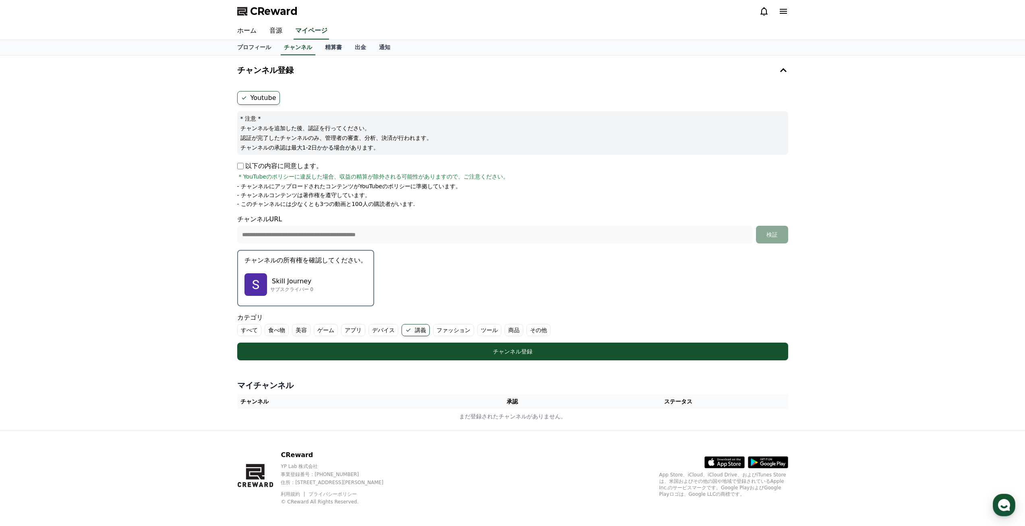
click at [265, 265] on button "チャンネルの所有権を確認してください。 Skill Journey サブスクライバー 0" at bounding box center [305, 278] width 137 height 56
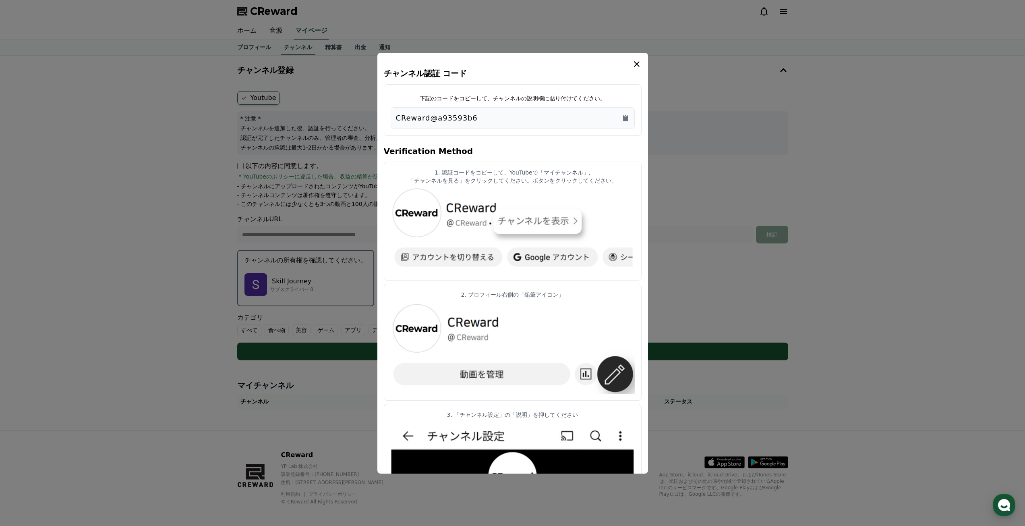
click at [510, 124] on div "CReward@a93593b6" at bounding box center [513, 118] width 244 height 22
click at [497, 114] on div "CReward@a93593b6" at bounding box center [513, 117] width 234 height 11
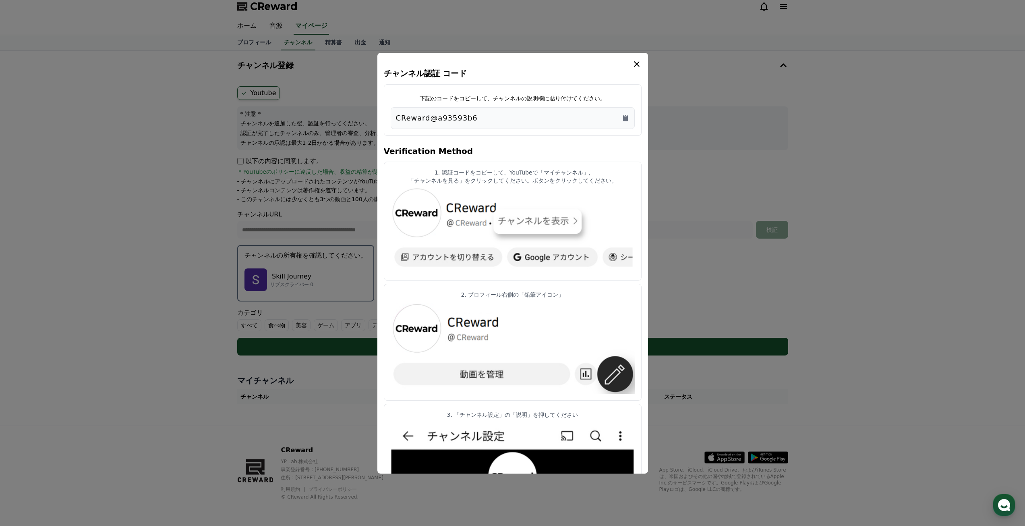
click at [635, 64] on icon "modal" at bounding box center [637, 64] width 10 height 10
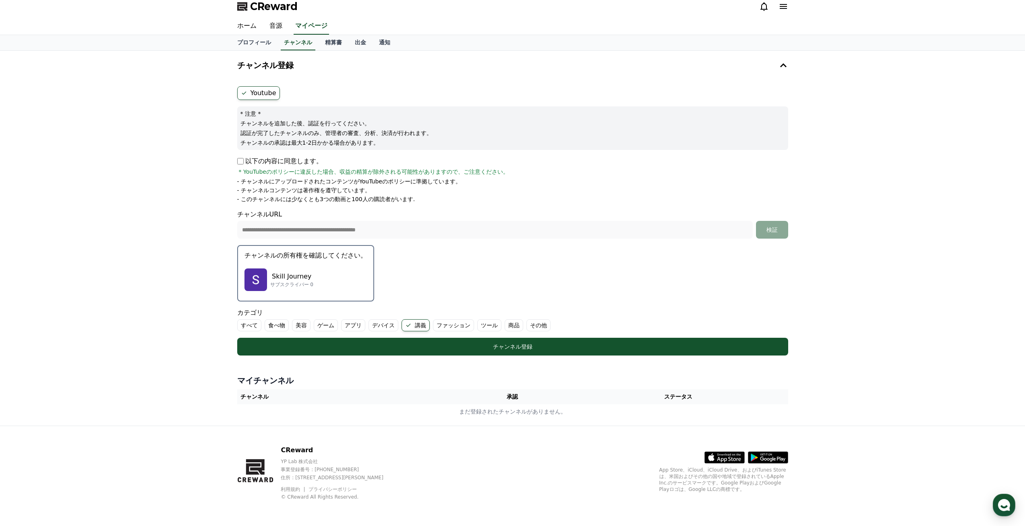
click at [295, 263] on div "Skill Journey サブスクライバー 0" at bounding box center [305, 279] width 122 height 32
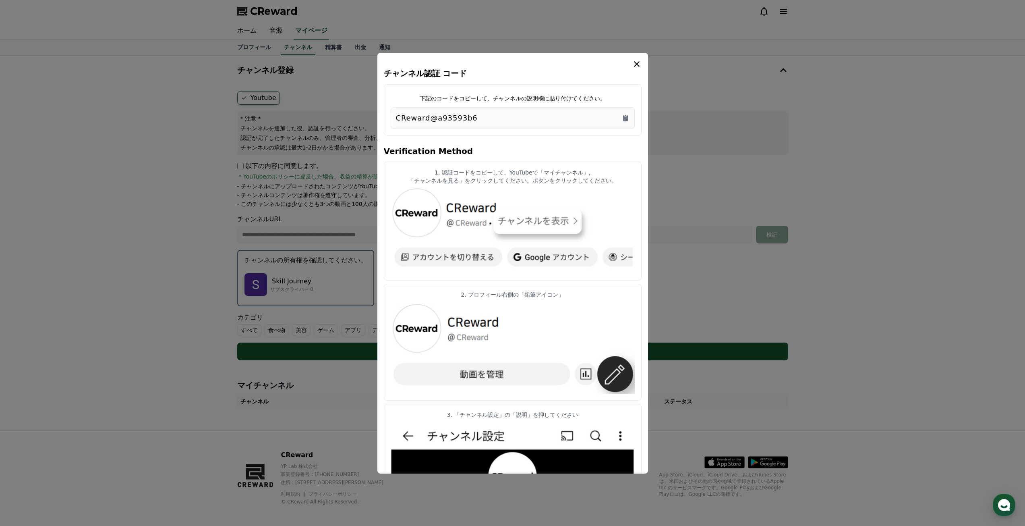
click at [640, 60] on icon "modal" at bounding box center [637, 64] width 10 height 10
